Goal: Information Seeking & Learning: Learn about a topic

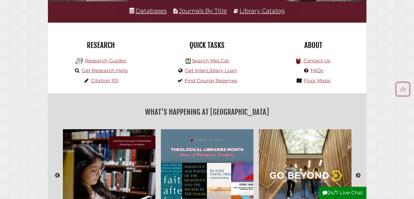
scroll to position [119, 0]
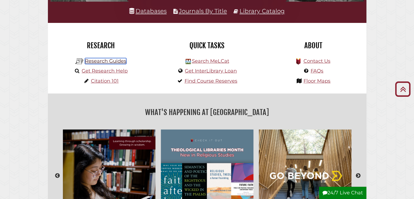
click at [113, 63] on link "Research Guides" at bounding box center [105, 61] width 41 height 6
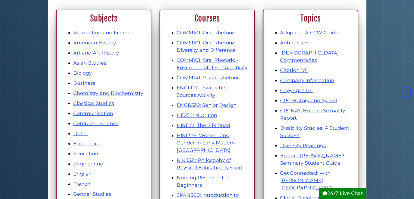
scroll to position [73, 0]
click at [86, 81] on link "Business" at bounding box center [84, 83] width 22 height 6
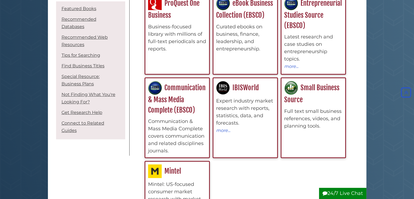
scroll to position [193, 0]
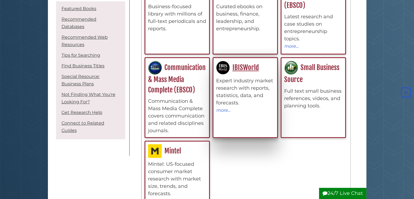
click at [245, 71] on div "IBISWorld Expert industry market research with reports, statistics, data, and f…" at bounding box center [245, 87] width 58 height 53
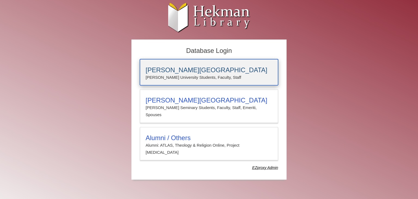
click at [230, 71] on h3 "Calvin University" at bounding box center [209, 70] width 127 height 8
